Goal: Information Seeking & Learning: Learn about a topic

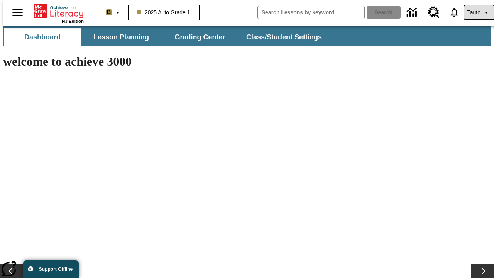
click at [475, 12] on span "Tauto" at bounding box center [473, 12] width 13 height 8
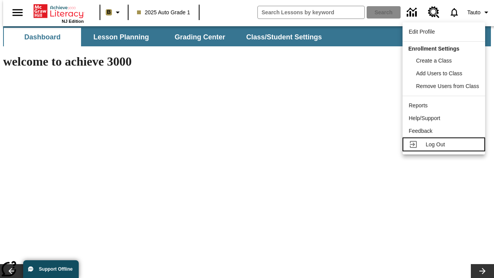
click at [445, 144] on span "Log Out" at bounding box center [434, 144] width 19 height 6
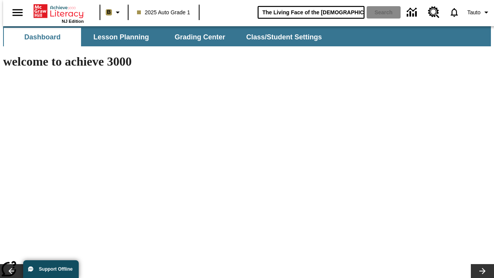
type input "The Living Face of the [DEMOGRAPHIC_DATA]"
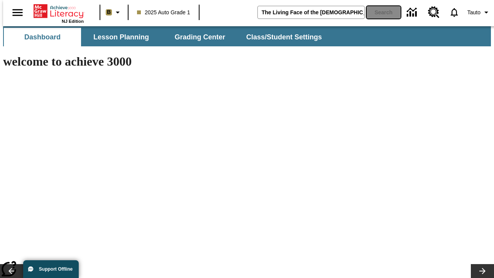
click at [379, 12] on button "Search" at bounding box center [383, 12] width 34 height 12
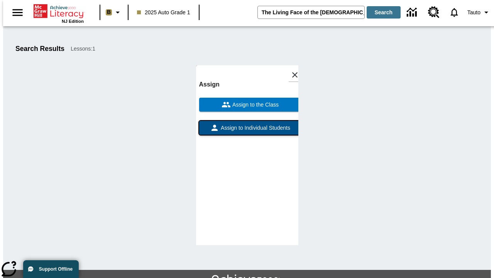
click at [247, 124] on span "Assign to Individual Students" at bounding box center [254, 128] width 71 height 8
